Goal: Task Accomplishment & Management: Complete application form

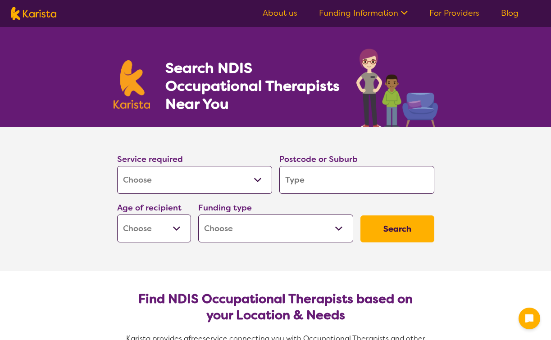
select select "[MEDICAL_DATA]"
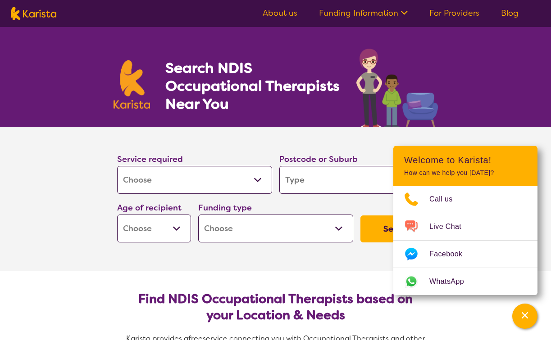
click at [326, 185] on input "search" at bounding box center [356, 180] width 155 height 28
type input "3"
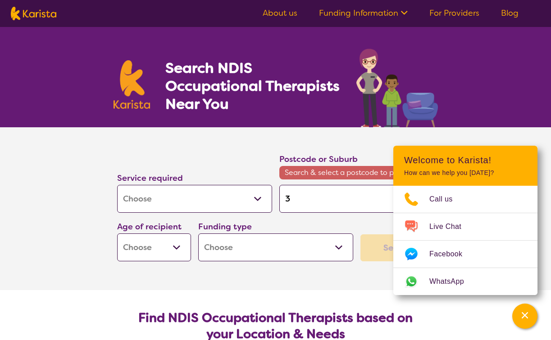
type input "37"
type input "378"
type input "3781"
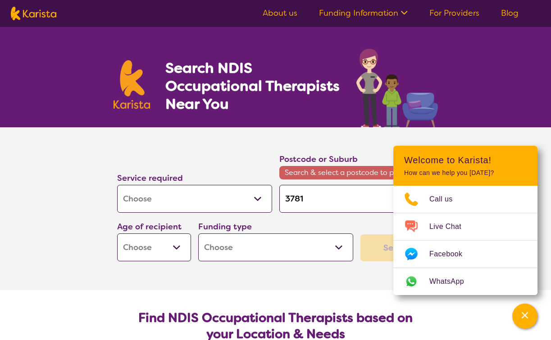
type input "3781"
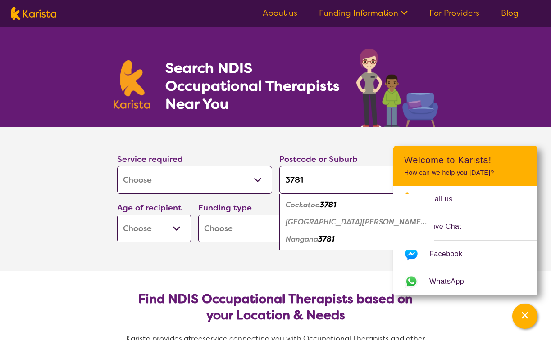
type input "3781"
click at [119, 256] on section "Service required Allied Health Assistant Assessment ([MEDICAL_DATA] or [MEDICAL…" at bounding box center [275, 199] width 360 height 144
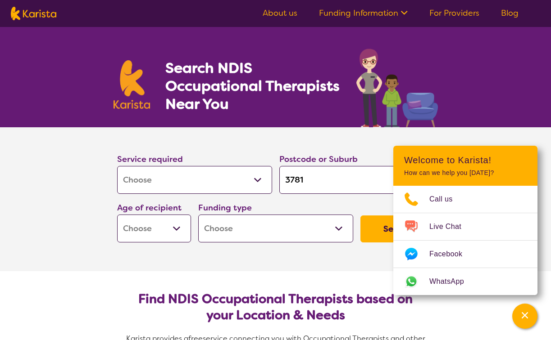
select select "AD"
select select "NDIS"
click at [376, 232] on button "Search" at bounding box center [397, 229] width 74 height 27
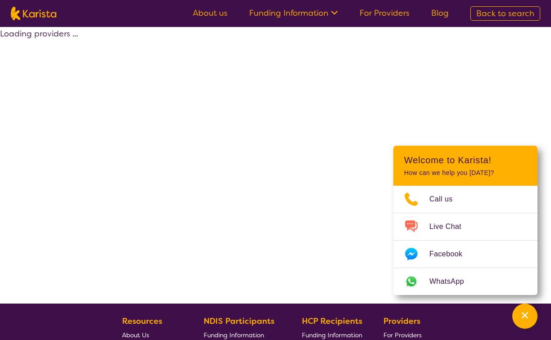
select select "by_score"
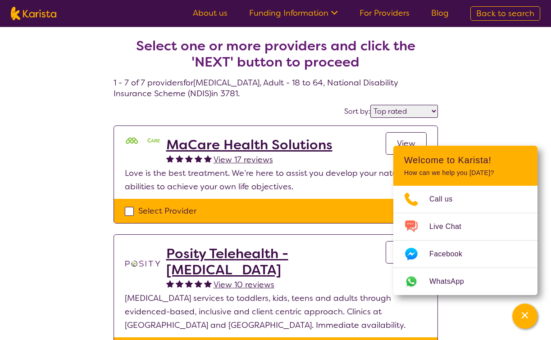
click at [235, 144] on h2 "MaCare Health Solutions" at bounding box center [249, 145] width 166 height 16
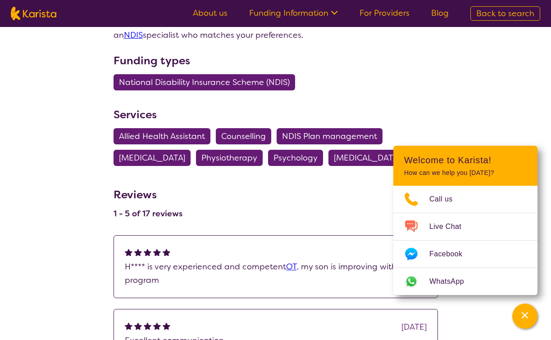
scroll to position [374, 0]
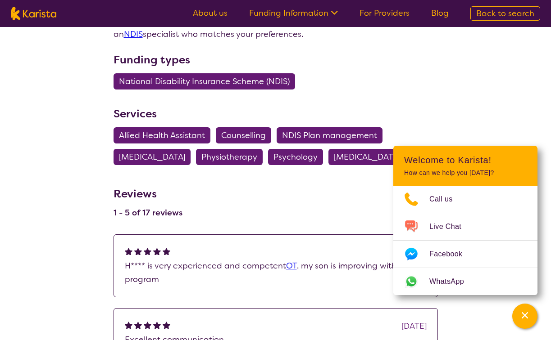
click at [152, 156] on span "[MEDICAL_DATA]" at bounding box center [152, 157] width 66 height 16
select select "[MEDICAL_DATA]"
select select "AD"
select select "NDIS"
select select "[MEDICAL_DATA]"
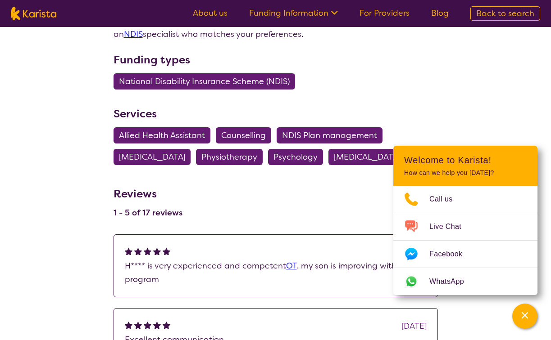
select select "AD"
select select "NDIS"
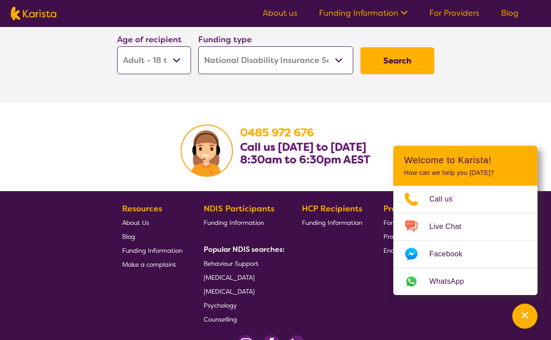
scroll to position [1427, 0]
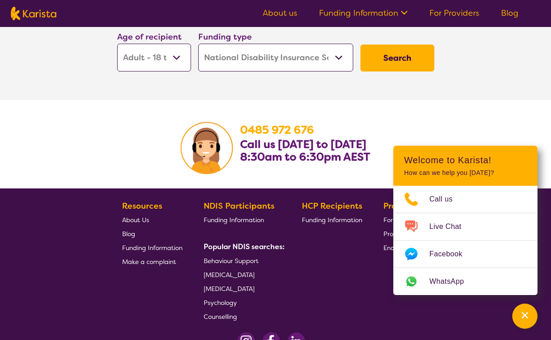
click at [395, 72] on button "Search" at bounding box center [397, 58] width 74 height 27
select select "by_score"
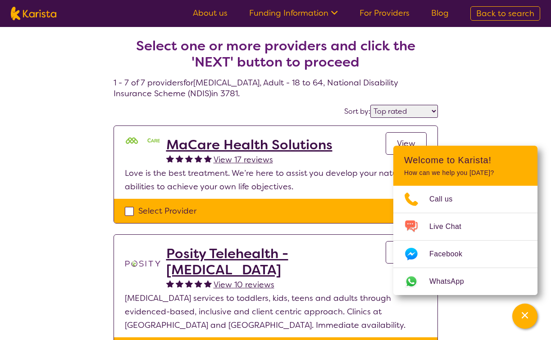
click at [406, 141] on span "View" at bounding box center [406, 143] width 18 height 11
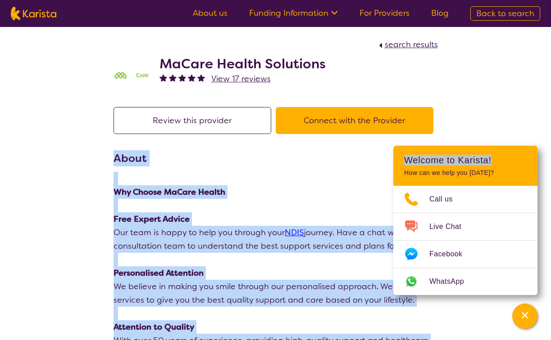
drag, startPoint x: 515, startPoint y: 157, endPoint x: 573, endPoint y: 141, distance: 60.2
click at [330, 171] on section "About Why Choose MaCare Health Free Expert Advice Our team is happy to help you…" at bounding box center [275, 282] width 324 height 265
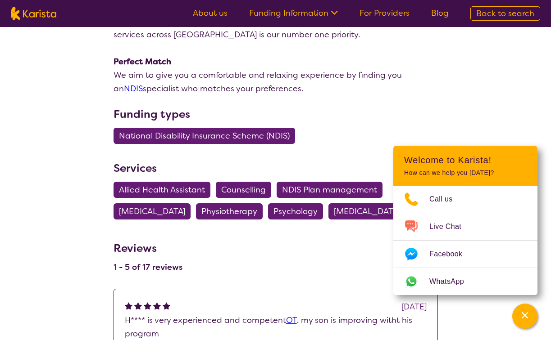
scroll to position [342, 0]
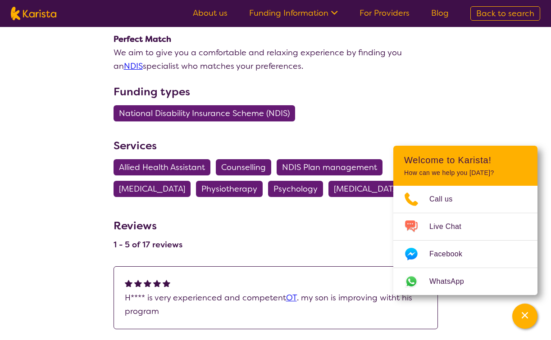
click at [148, 190] on span "[MEDICAL_DATA]" at bounding box center [152, 189] width 66 height 16
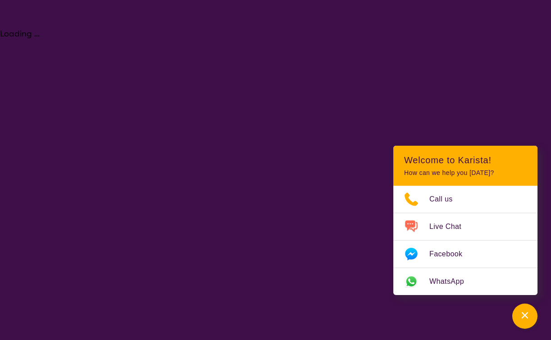
select select "[MEDICAL_DATA]"
select select "AD"
select select "NDIS"
select select "[MEDICAL_DATA]"
select select "AD"
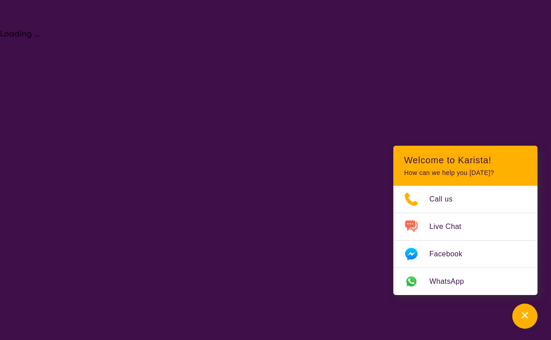
select select "NDIS"
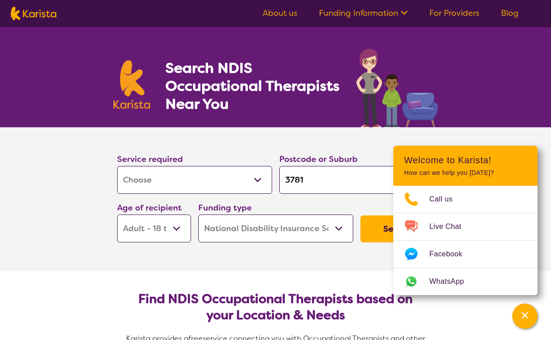
click at [285, 180] on input "3781" at bounding box center [356, 180] width 155 height 28
type input "C3781"
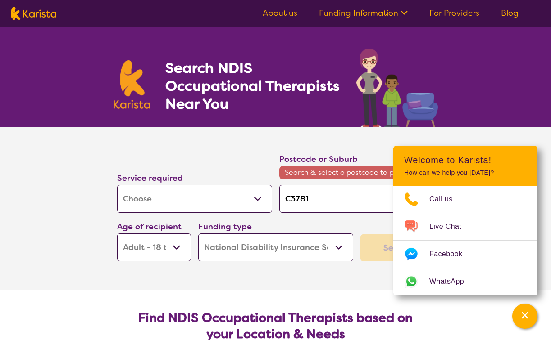
type input "Co3781"
type input "Coc3781"
type input "Cock3781"
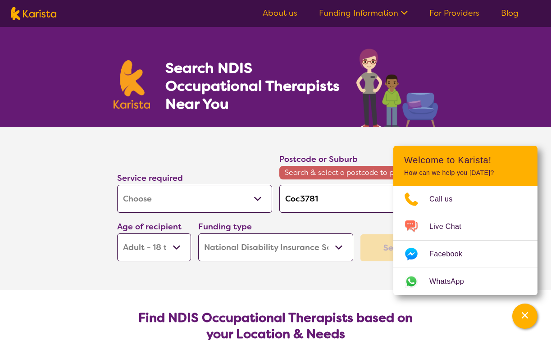
type input "Cock3781"
type input "Cocka3781"
type input "Cockat3781"
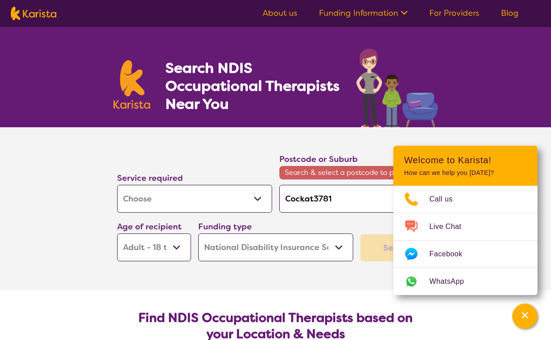
type input "Cockato3781"
type input "Cockatoo3781"
type input "Cockatoo,3781"
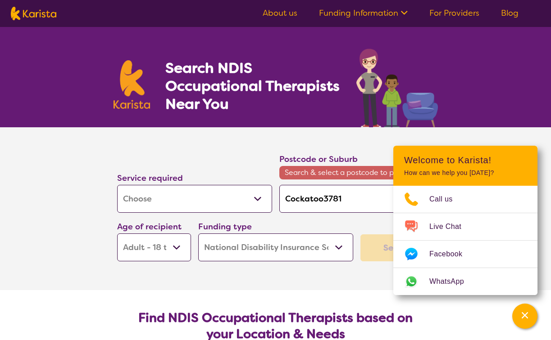
type input "Cockatoo,3781"
type input "Cockatoo, 3781"
click at [363, 197] on input "Cockatoo, 3781" at bounding box center [356, 199] width 155 height 28
type input "Cockatoo, 3781"
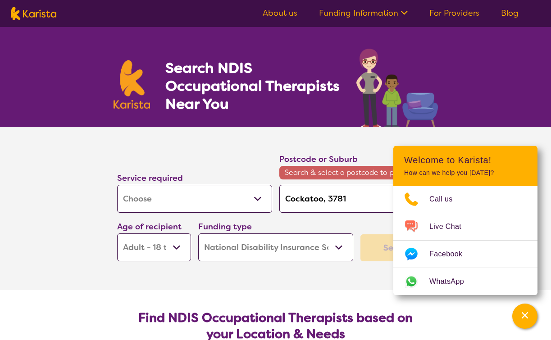
click at [370, 173] on span "Search & select a postcode to proceed" at bounding box center [356, 173] width 155 height 14
click at [524, 323] on div "Channel Menu" at bounding box center [524, 317] width 18 height 20
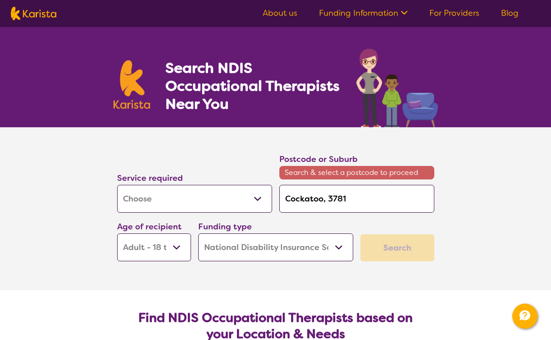
click at [352, 200] on input "Cockatoo, 3781" at bounding box center [356, 199] width 155 height 28
click at [299, 176] on span "Search & select a postcode to proceed" at bounding box center [356, 173] width 155 height 14
drag, startPoint x: 347, startPoint y: 199, endPoint x: 285, endPoint y: 201, distance: 62.2
click at [285, 201] on input "Cockatoo, 3781" at bounding box center [356, 199] width 155 height 28
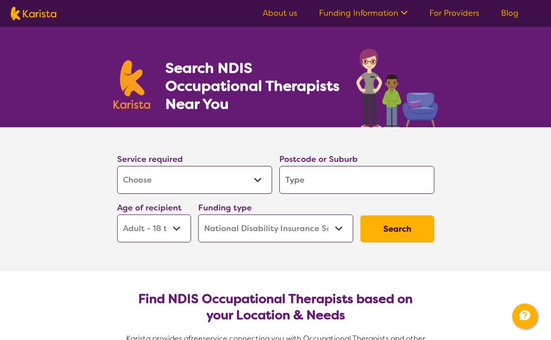
type input "C"
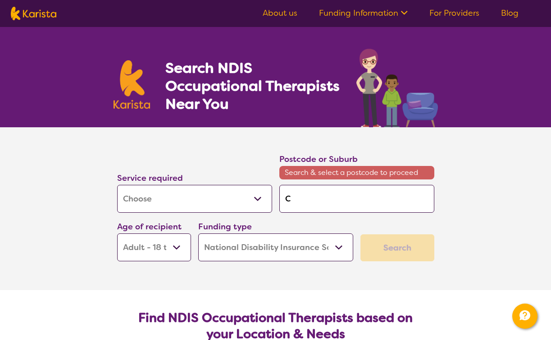
type input "Co"
type input "Coc"
type input "Cock"
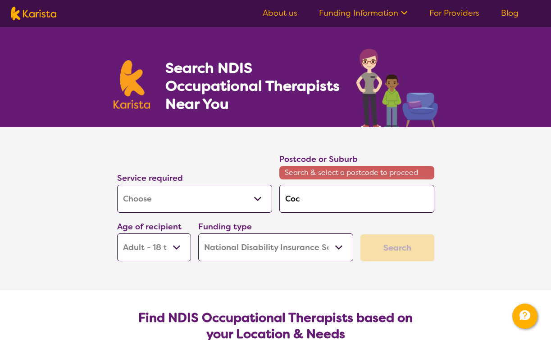
type input "Cock"
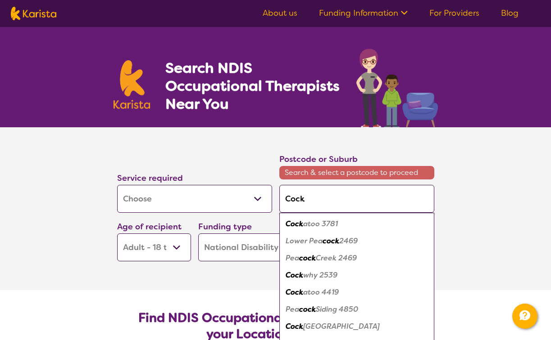
click at [312, 225] on em "atoo 3781" at bounding box center [320, 223] width 35 height 9
type input "3781"
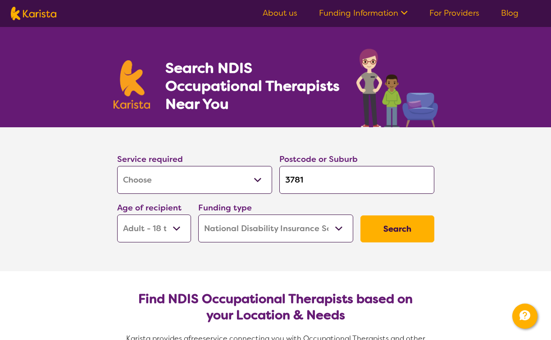
click at [404, 230] on button "Search" at bounding box center [397, 229] width 74 height 27
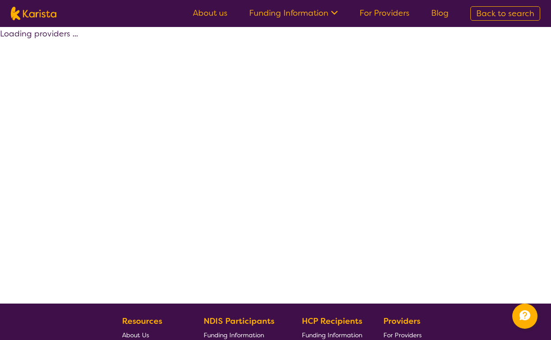
select select "by_score"
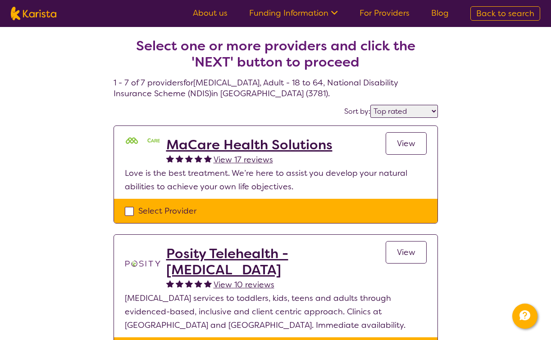
click at [128, 212] on div "Select Provider" at bounding box center [276, 211] width 302 height 14
checkbox input "true"
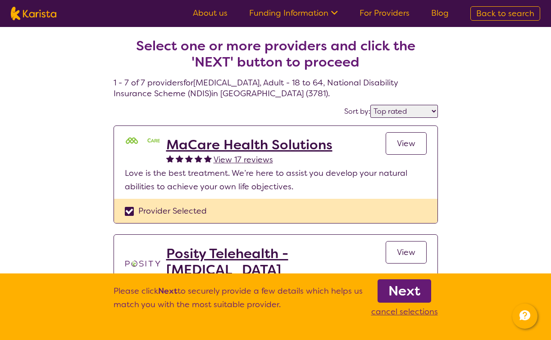
click at [411, 293] on b "Next" at bounding box center [404, 291] width 32 height 18
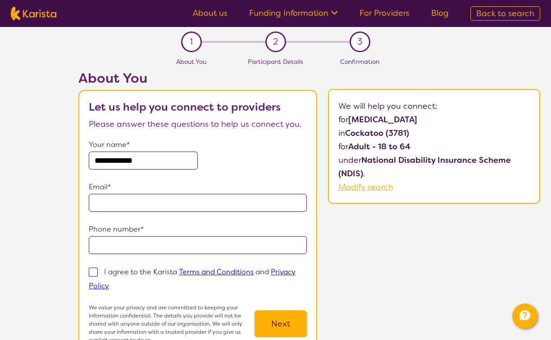
type input "**********"
click at [234, 181] on p "Email*" at bounding box center [198, 188] width 218 height 14
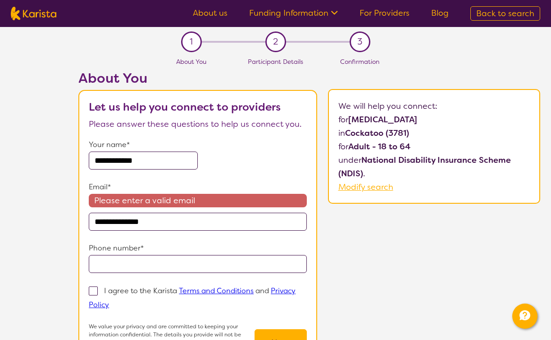
type input "**********"
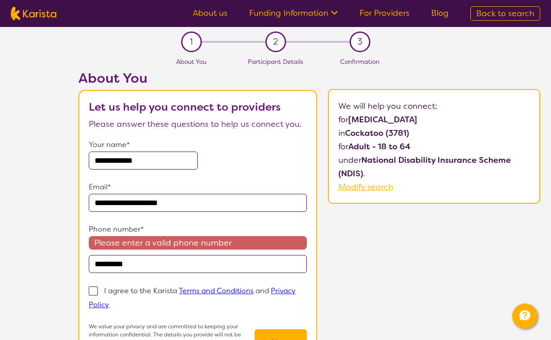
type input "**********"
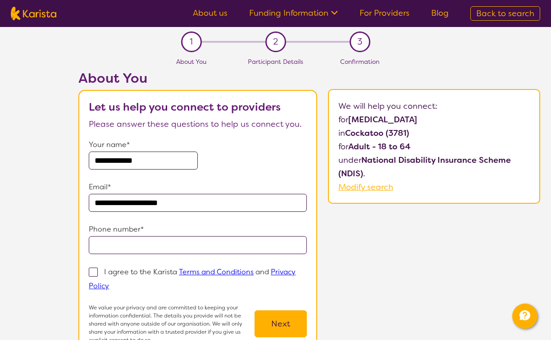
type input "**********"
click at [94, 273] on span at bounding box center [93, 272] width 9 height 9
click at [109, 283] on input "I agree to the Karista Terms and Conditions and Privacy Policy" at bounding box center [112, 286] width 6 height 6
checkbox input "true"
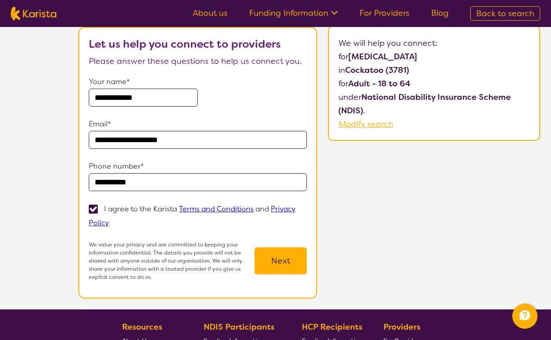
scroll to position [64, 0]
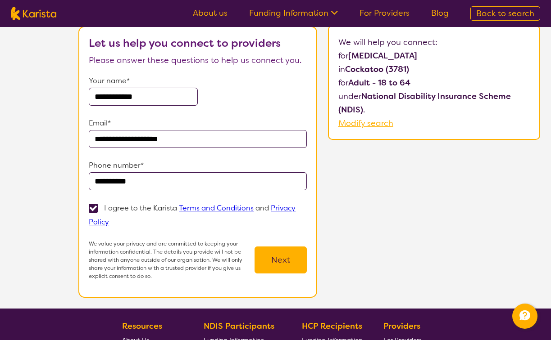
click at [284, 257] on button "Next" at bounding box center [280, 260] width 52 height 27
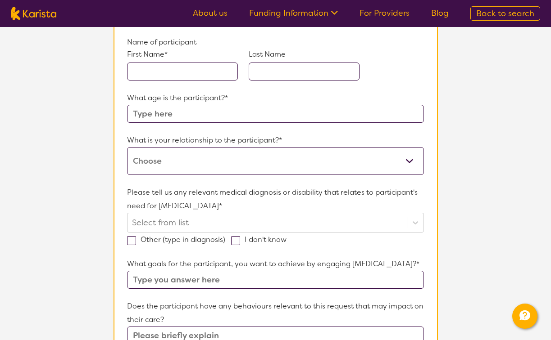
scroll to position [98, 0]
click at [168, 68] on input "text" at bounding box center [182, 71] width 111 height 18
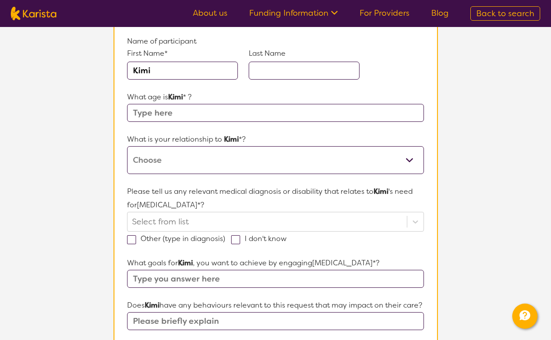
type input "Kimi"
click at [272, 69] on input "text" at bounding box center [303, 71] width 111 height 18
type input "[PERSON_NAME]"
click at [176, 115] on input "text" at bounding box center [275, 113] width 296 height 18
type input "50"
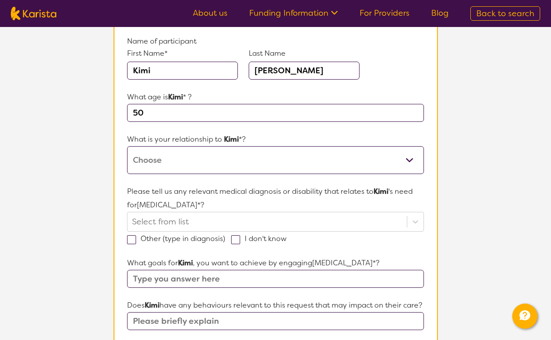
select select "This request is for myself"
click at [195, 224] on div "Select from list" at bounding box center [275, 222] width 296 height 20
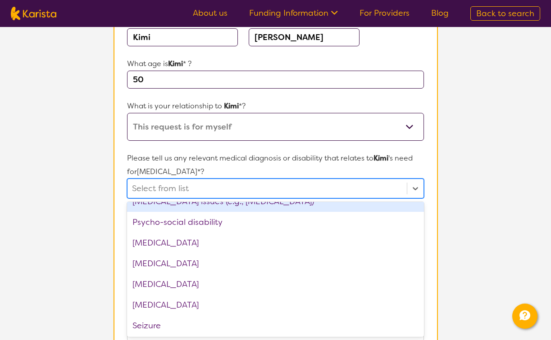
scroll to position [1236, 0]
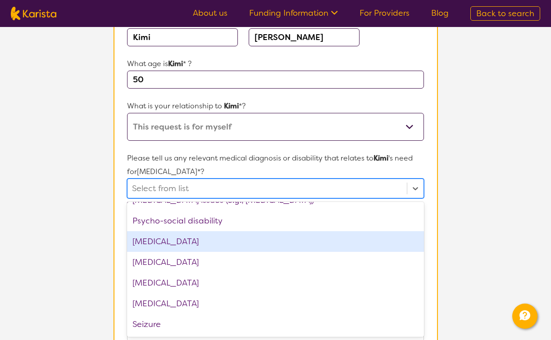
click at [143, 241] on div "[MEDICAL_DATA]" at bounding box center [275, 241] width 296 height 21
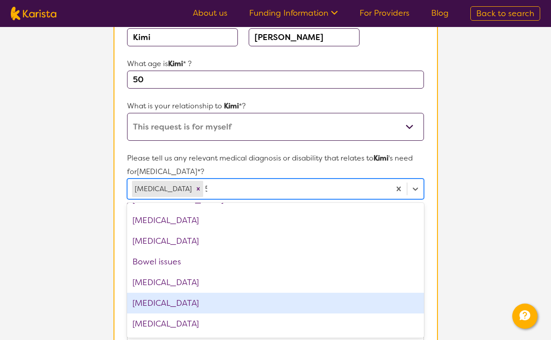
scroll to position [0, 0]
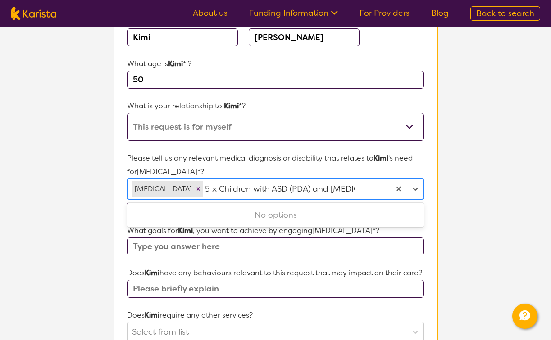
type input "5 x Children with ASD (PDA) and [MEDICAL_DATA]"
click at [424, 234] on section "Name of participant First Name* [PERSON_NAME] Last Name [PERSON_NAME] What age …" at bounding box center [275, 305] width 324 height 650
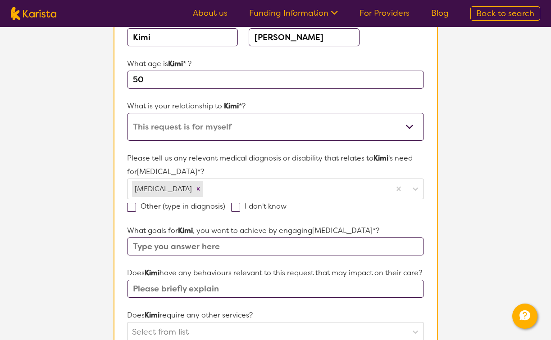
click at [131, 208] on span at bounding box center [131, 207] width 9 height 9
click at [225, 208] on input "Other (type in diagnosis)" at bounding box center [228, 206] width 6 height 6
checkbox input "true"
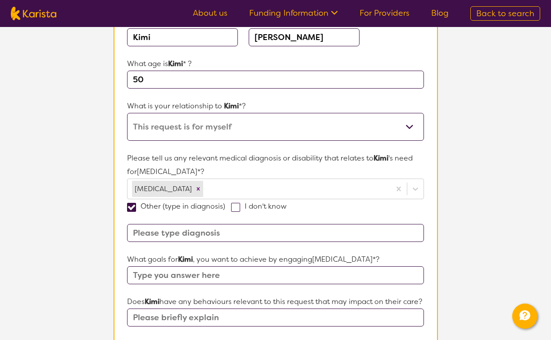
click at [171, 234] on input at bounding box center [275, 233] width 296 height 18
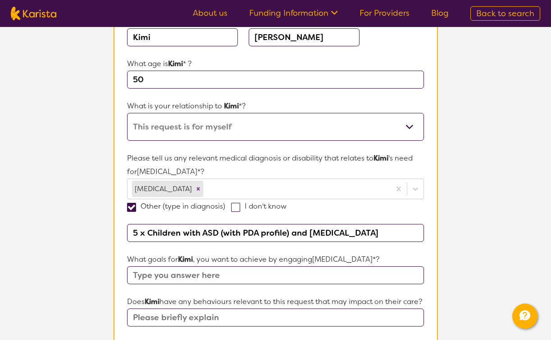
type input "5 x Children with ASD (with PDA profile) and [MEDICAL_DATA]"
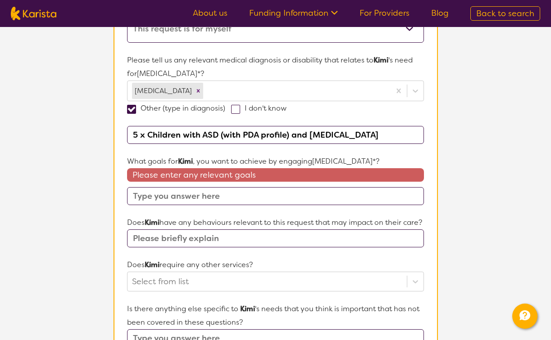
scroll to position [231, 0]
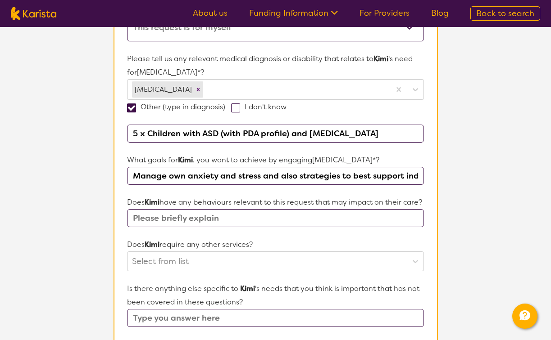
type input "Manage own anxiety and stress and also strategies to best support individual ne…"
click at [171, 227] on input "text" at bounding box center [275, 218] width 296 height 18
type input "none"
click at [198, 271] on div "Select from list" at bounding box center [275, 262] width 296 height 20
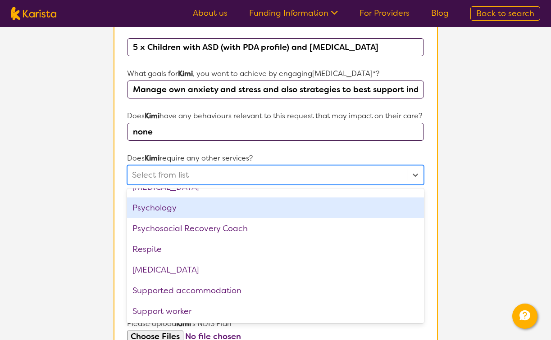
scroll to position [303, 0]
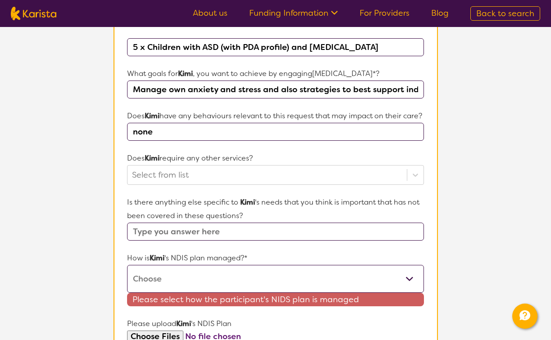
click at [430, 197] on section "Name of participant First Name* [PERSON_NAME] Last Name [PERSON_NAME] What age …" at bounding box center [275, 140] width 324 height 692
select select "I'm not sure"
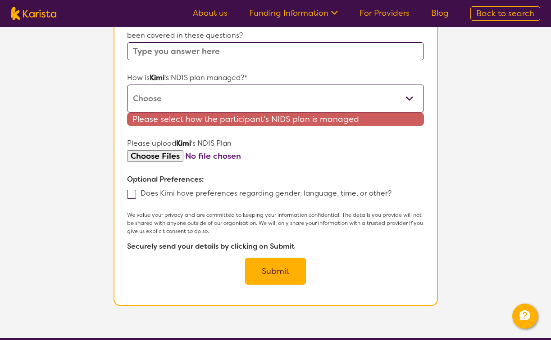
scroll to position [500, 0]
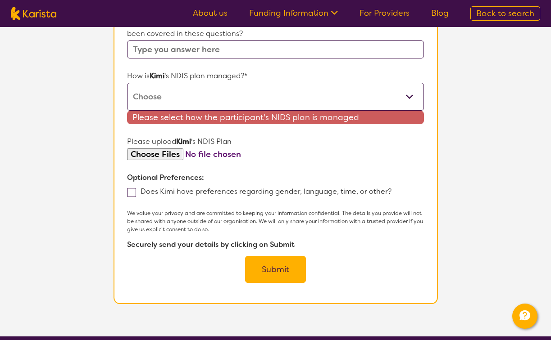
click at [267, 281] on button "Submit" at bounding box center [275, 269] width 61 height 27
select select "Plan Managed"
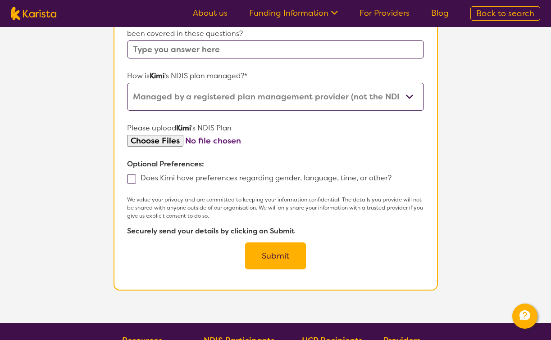
click at [275, 270] on button "Submit" at bounding box center [275, 256] width 61 height 27
